Goal: Task Accomplishment & Management: Use online tool/utility

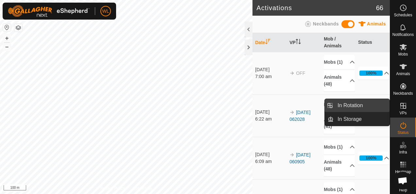
click at [368, 102] on link "In Rotation" at bounding box center [362, 105] width 56 height 13
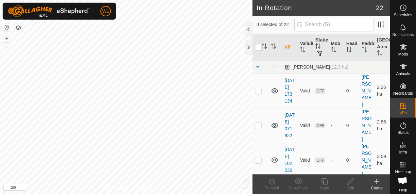
click at [380, 185] on icon at bounding box center [377, 182] width 8 height 8
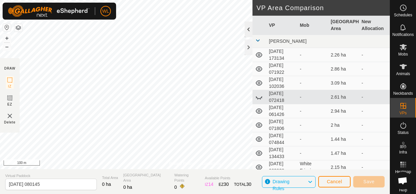
click at [245, 30] on div at bounding box center [249, 30] width 8 height 16
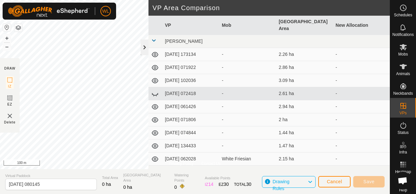
click at [144, 51] on div at bounding box center [145, 48] width 8 height 16
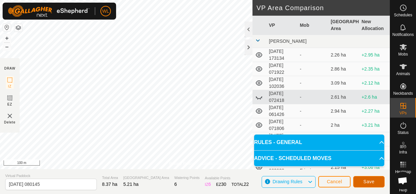
click at [376, 183] on button "Save" at bounding box center [368, 181] width 31 height 11
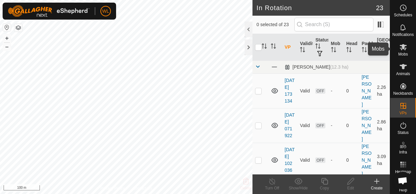
click at [400, 45] on icon at bounding box center [403, 47] width 7 height 6
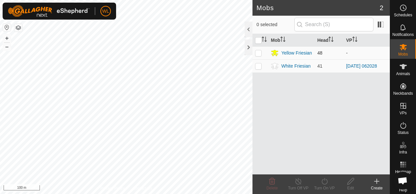
click at [257, 52] on p-checkbox at bounding box center [258, 52] width 7 height 5
checkbox input "true"
click at [327, 185] on icon at bounding box center [325, 182] width 8 height 8
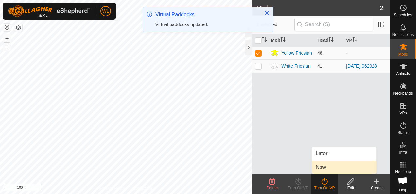
click at [323, 168] on link "Now" at bounding box center [344, 167] width 65 height 13
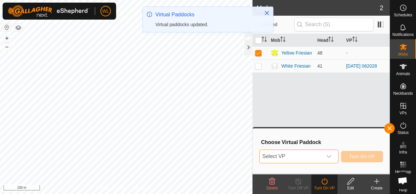
click at [320, 158] on span "Select VP" at bounding box center [291, 156] width 62 height 13
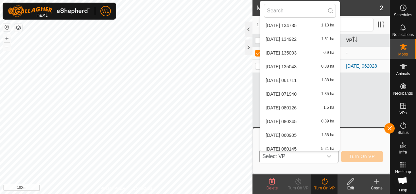
scroll to position [230, 0]
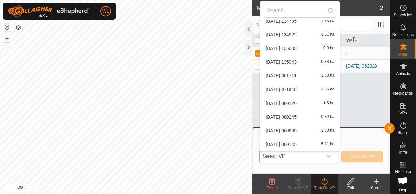
click at [309, 144] on li "[DATE] 080145 5.21 ha" at bounding box center [300, 144] width 80 height 13
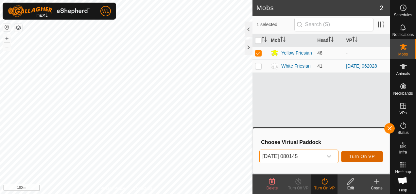
click at [374, 157] on span "Turn On VP" at bounding box center [362, 156] width 26 height 5
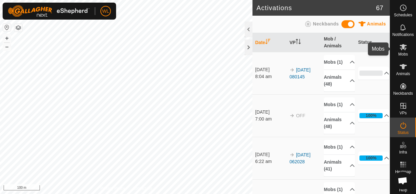
click at [402, 51] on es-mob-svg-icon at bounding box center [404, 47] width 12 height 10
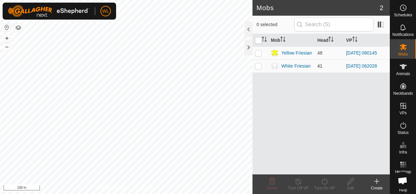
click at [256, 66] on p-checkbox at bounding box center [258, 65] width 7 height 5
checkbox input "true"
click at [300, 185] on icon at bounding box center [298, 182] width 8 height 8
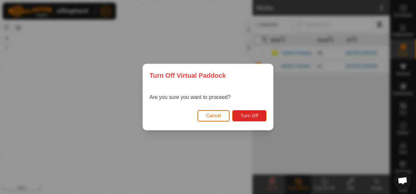
click at [216, 116] on span "Cancel" at bounding box center [213, 115] width 15 height 5
